Goal: Information Seeking & Learning: Find specific page/section

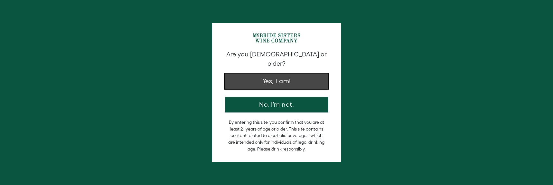
click at [277, 74] on button "Yes, I am!" at bounding box center [276, 80] width 103 height 15
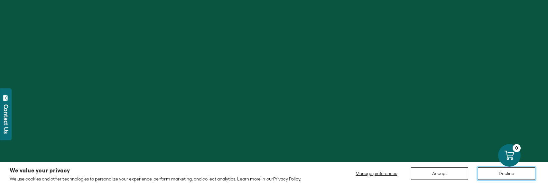
click at [508, 175] on button "Decline" at bounding box center [506, 173] width 57 height 13
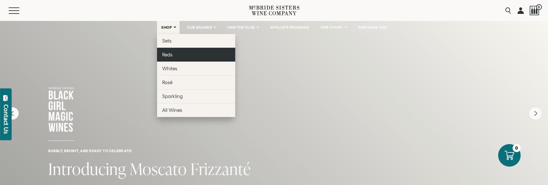
click at [172, 55] on link "Reds" at bounding box center [196, 55] width 78 height 14
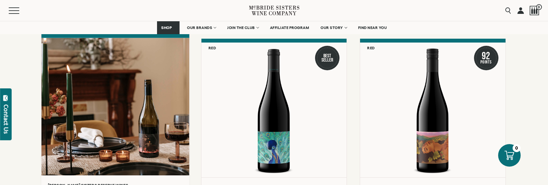
scroll to position [483, 0]
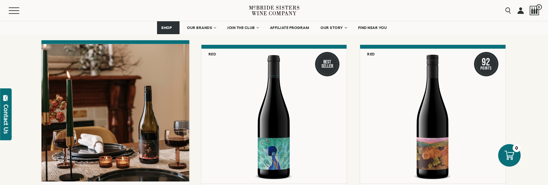
click at [128, 96] on div at bounding box center [115, 112] width 148 height 137
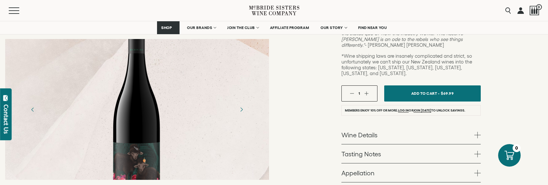
scroll to position [225, 0]
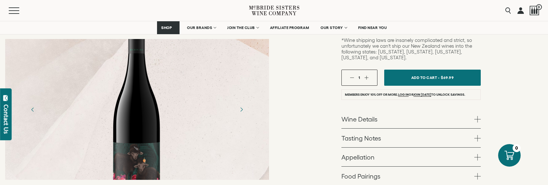
click at [478, 173] on span at bounding box center [478, 176] width 6 height 6
click at [373, 26] on span "FIND NEAR YOU" at bounding box center [372, 27] width 29 height 5
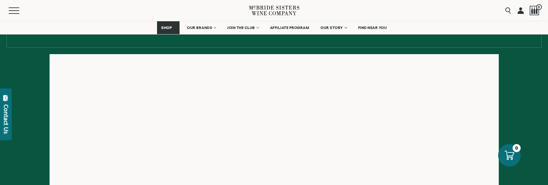
scroll to position [97, 0]
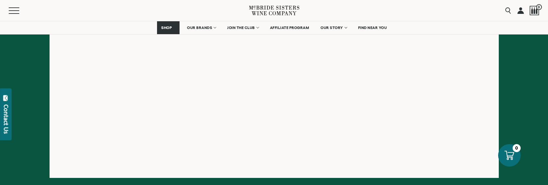
scroll to position [214, 0]
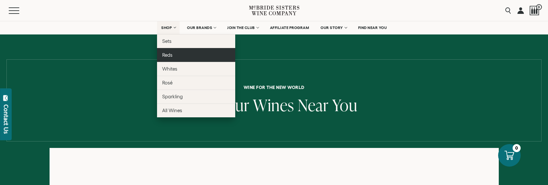
click at [169, 51] on link "Reds" at bounding box center [196, 55] width 78 height 14
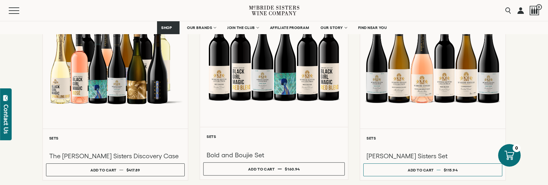
scroll to position [322, 0]
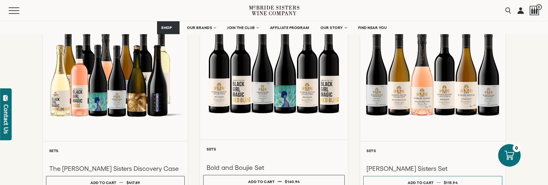
click at [268, 87] on div at bounding box center [274, 70] width 148 height 137
